Goal: Task Accomplishment & Management: Manage account settings

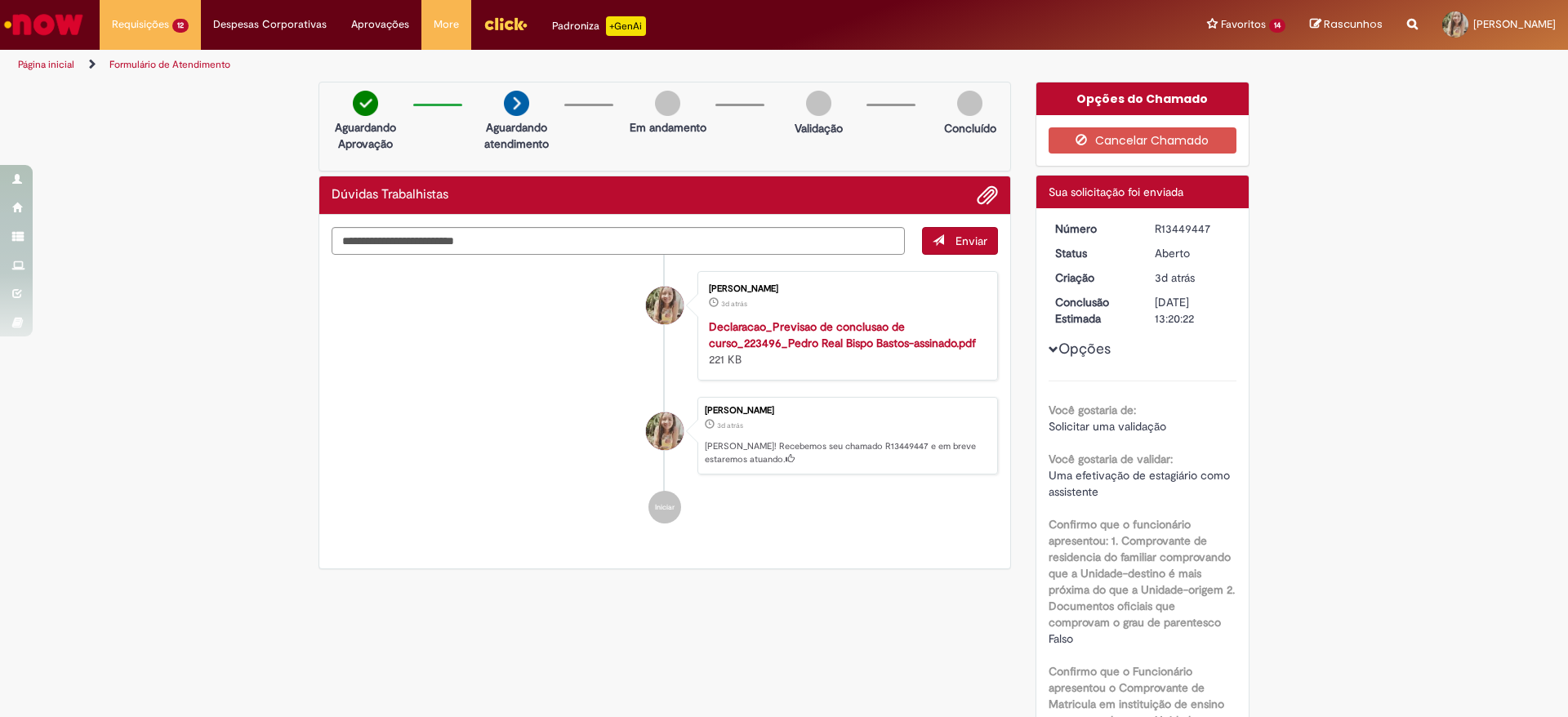
click at [0, 0] on link "Exibir Todas as Solicitações" at bounding box center [0, 0] width 0 height 0
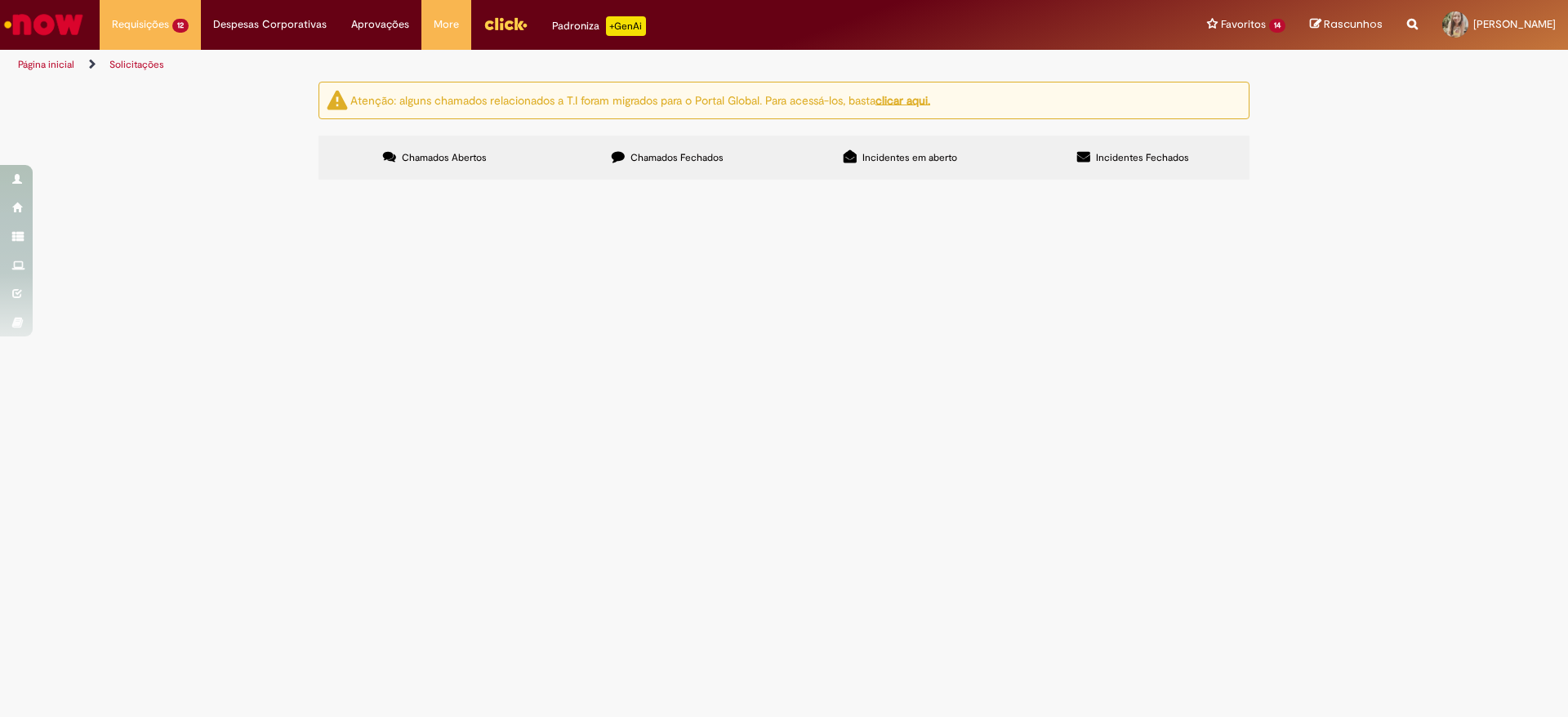
click at [0, 0] on span "Pendente Usuário" at bounding box center [0, 0] width 0 height 0
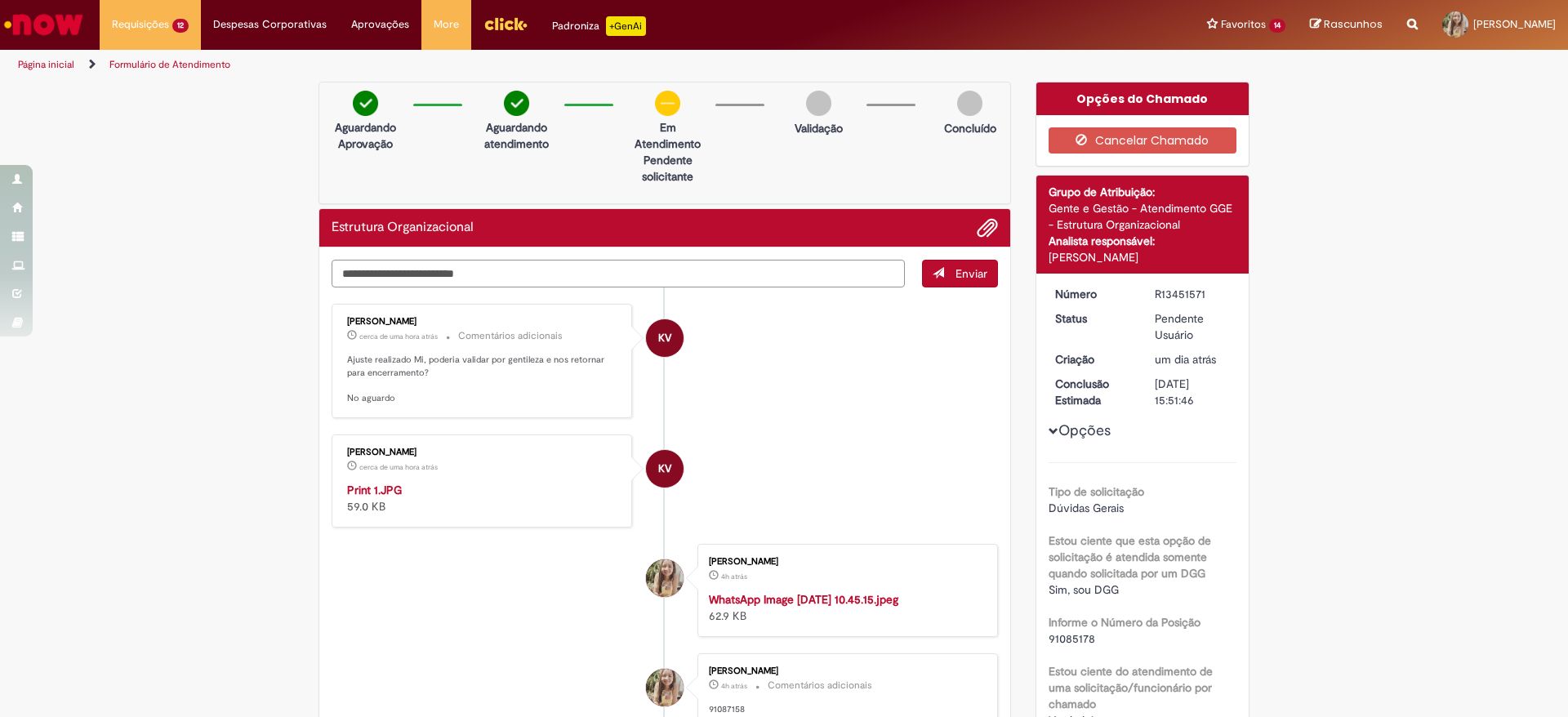
click at [721, 283] on textarea "Digite sua mensagem aqui..." at bounding box center [618, 273] width 573 height 27
type textarea "*********"
click at [516, 481] on img "Histórico de tíquete" at bounding box center [483, 481] width 272 height 0
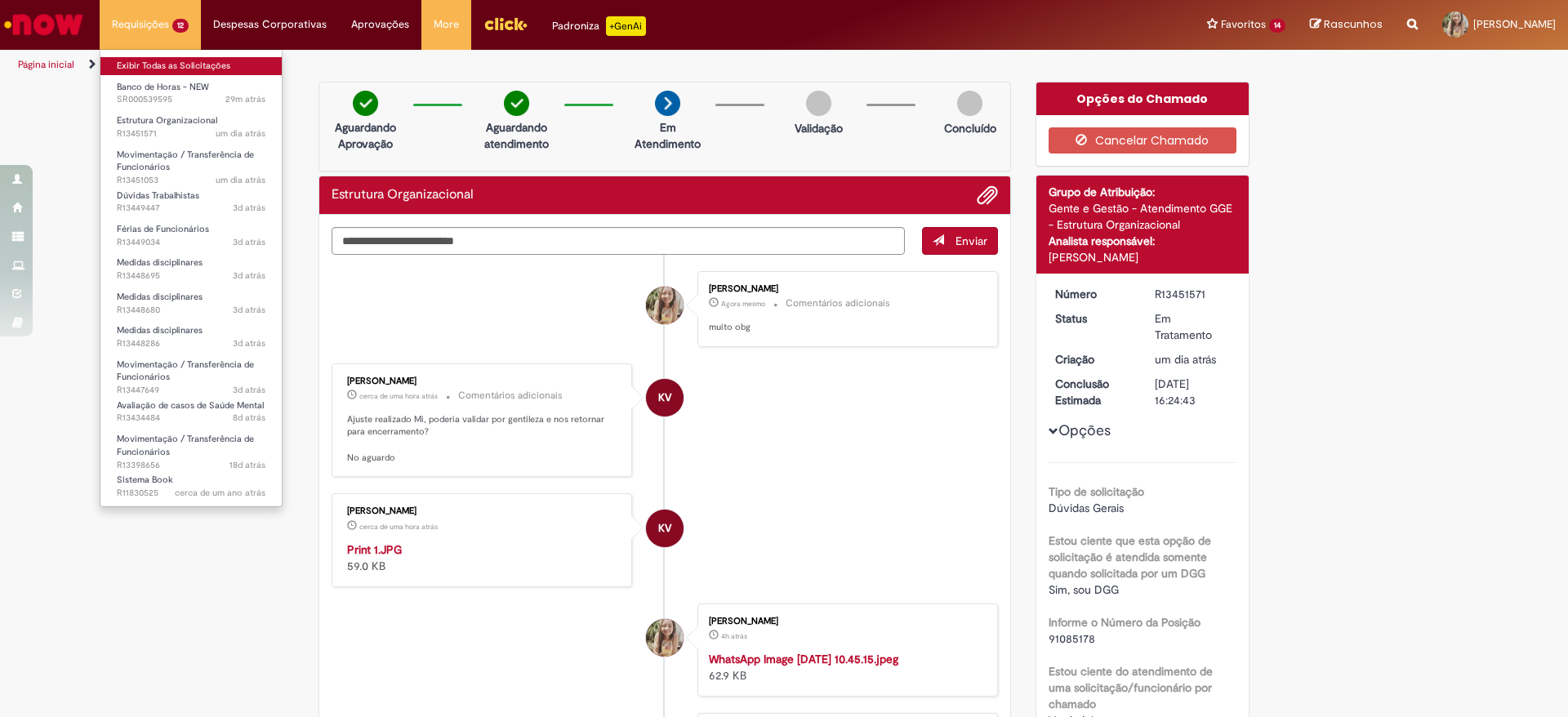
click at [186, 62] on link "Exibir Todas as Solicitações" at bounding box center [192, 67] width 182 height 18
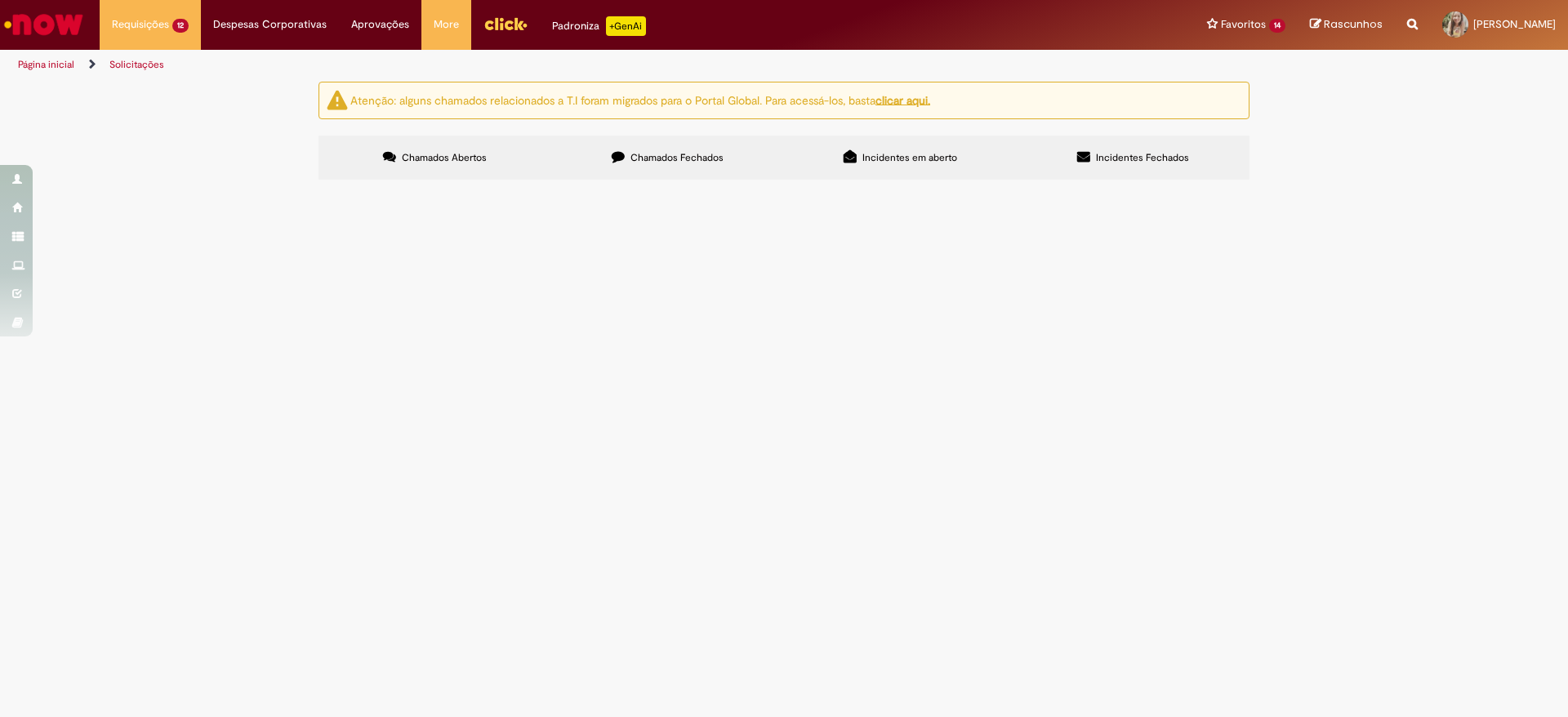
scroll to position [423, 0]
click at [0, 0] on button at bounding box center [0, 0] width 0 height 0
click at [0, 0] on span "Trabalho em Andamento" at bounding box center [0, 0] width 0 height 0
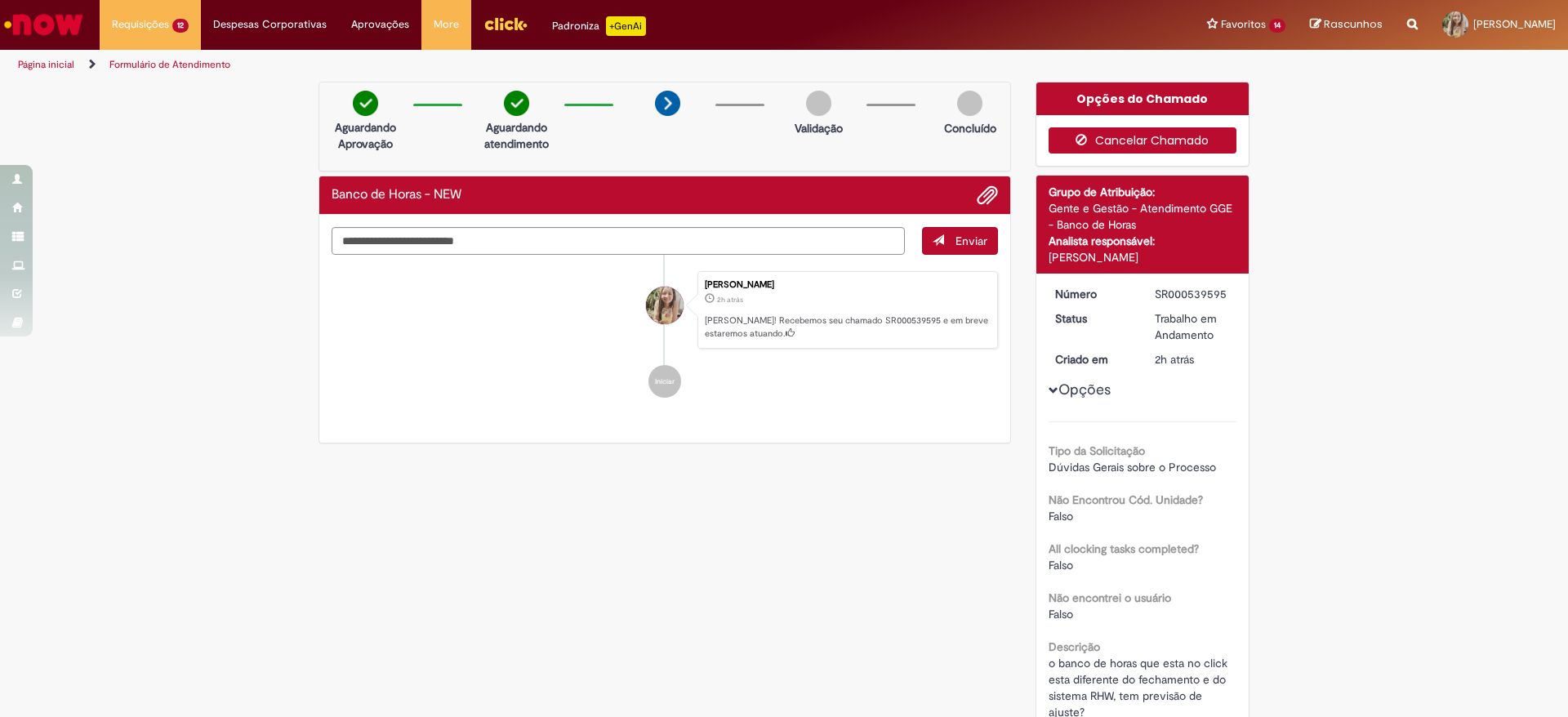
click at [1125, 130] on button "Cancelar Chamado" at bounding box center [1143, 140] width 188 height 26
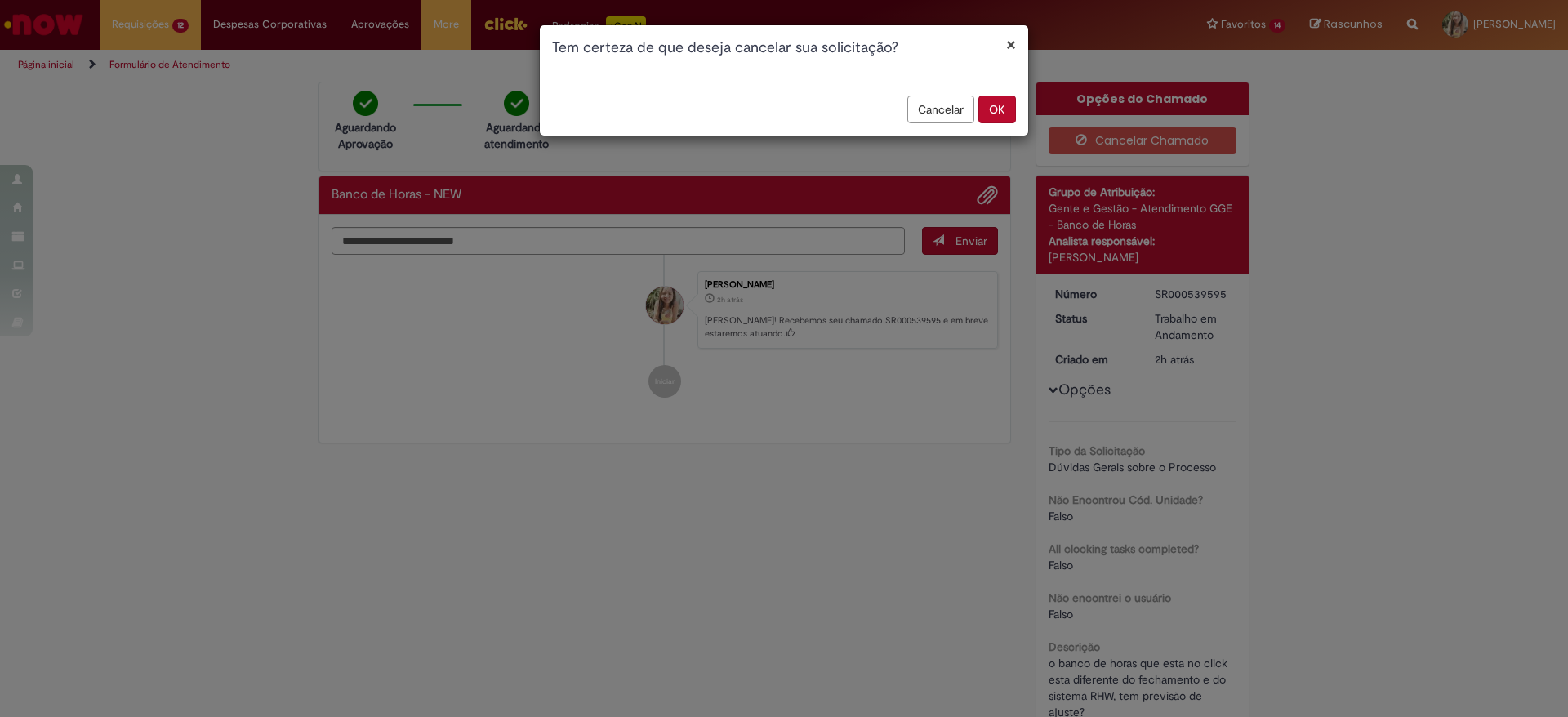
click at [1001, 110] on button "OK" at bounding box center [997, 109] width 37 height 27
